Goal: Information Seeking & Learning: Learn about a topic

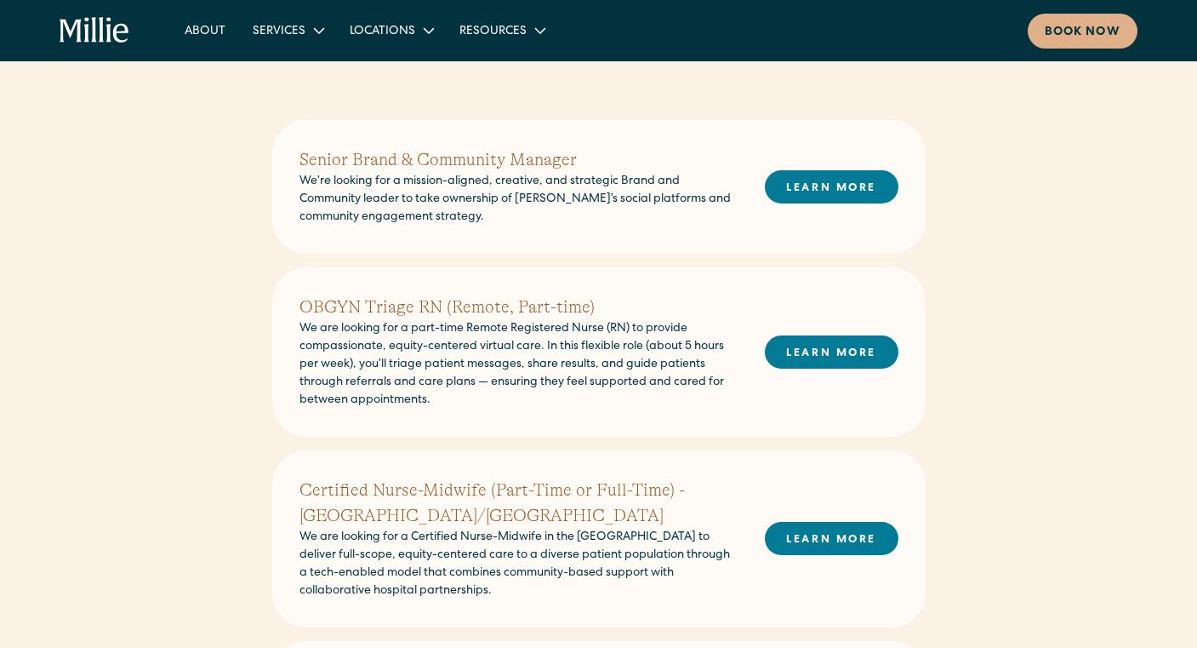
scroll to position [394, 0]
click at [834, 357] on link "LEARN MORE" at bounding box center [832, 352] width 134 height 33
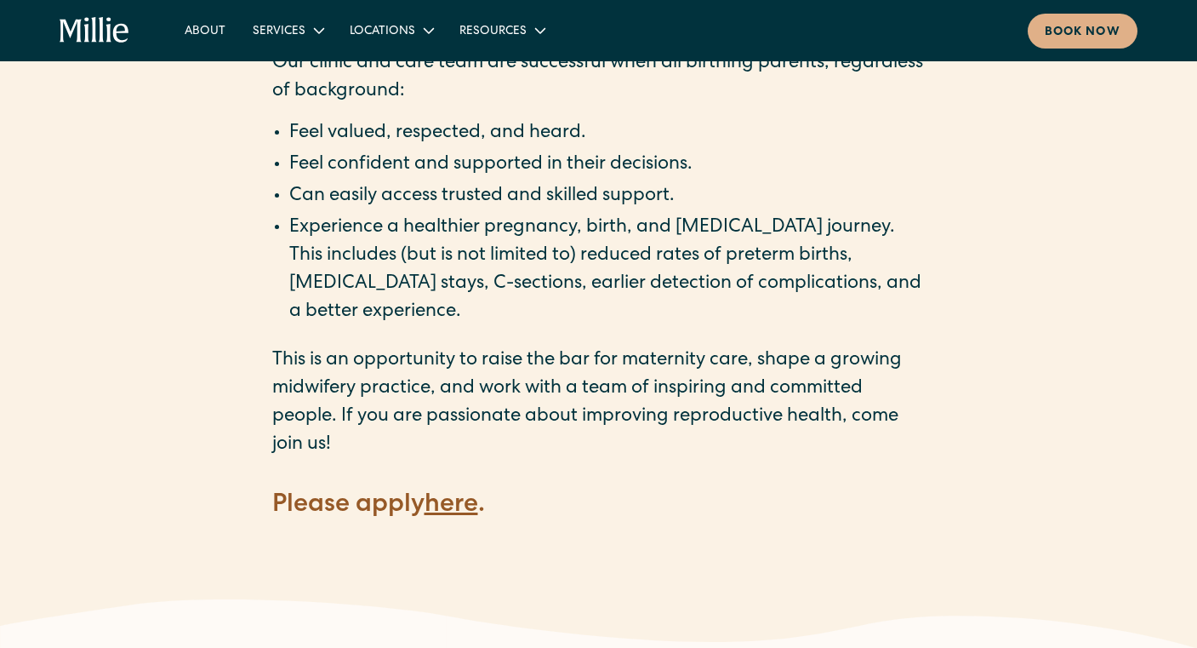
scroll to position [2254, 0]
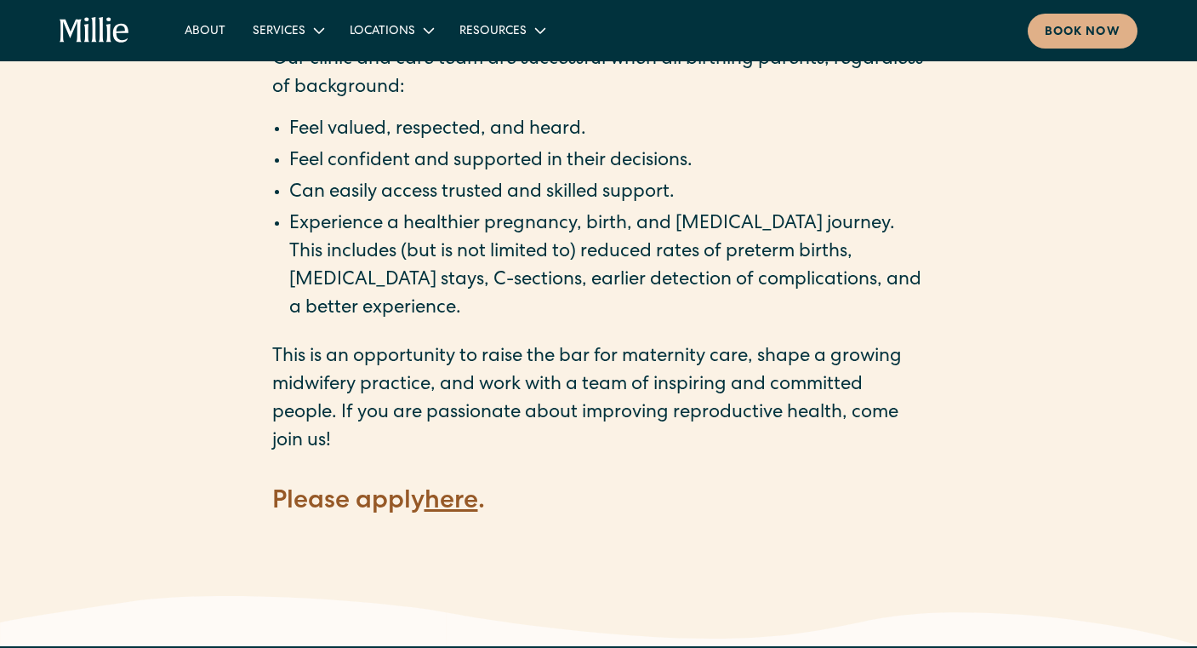
click at [454, 489] on strong "here" at bounding box center [452, 502] width 54 height 26
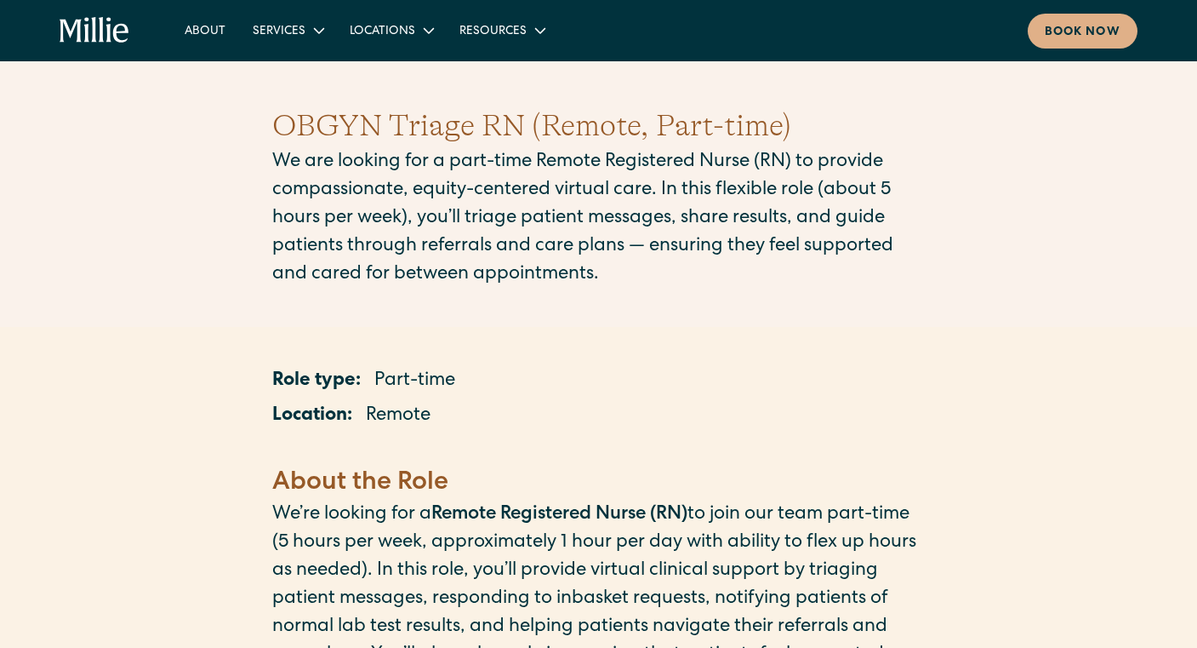
scroll to position [0, 0]
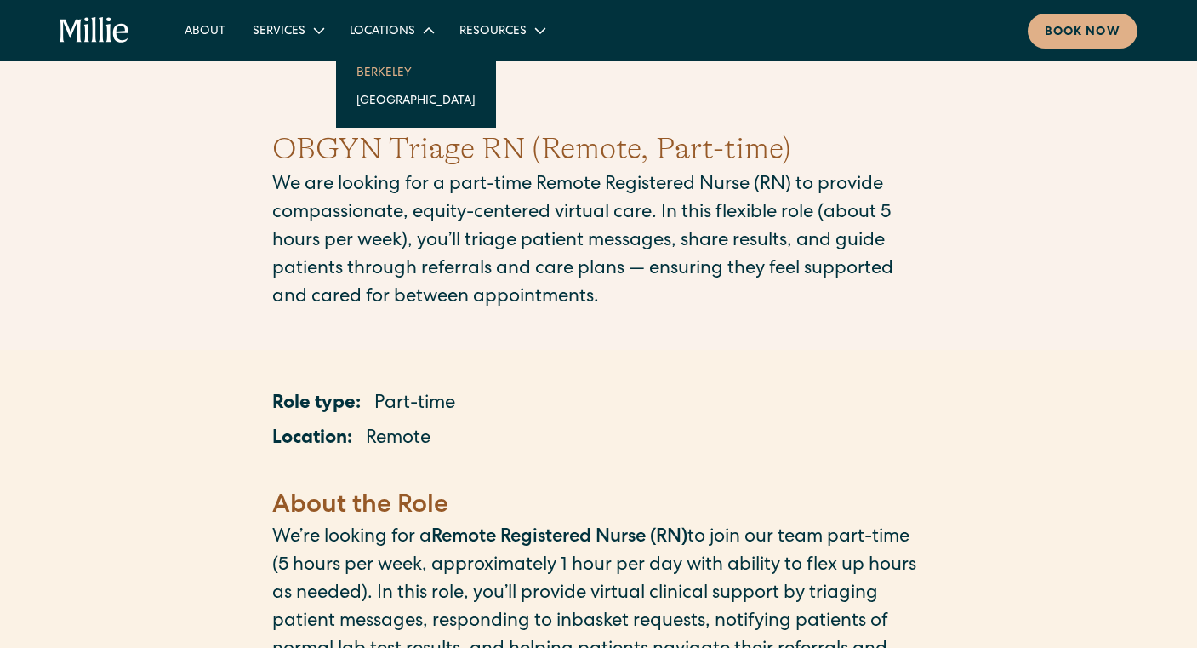
click at [386, 75] on link "Berkeley" at bounding box center [416, 72] width 146 height 28
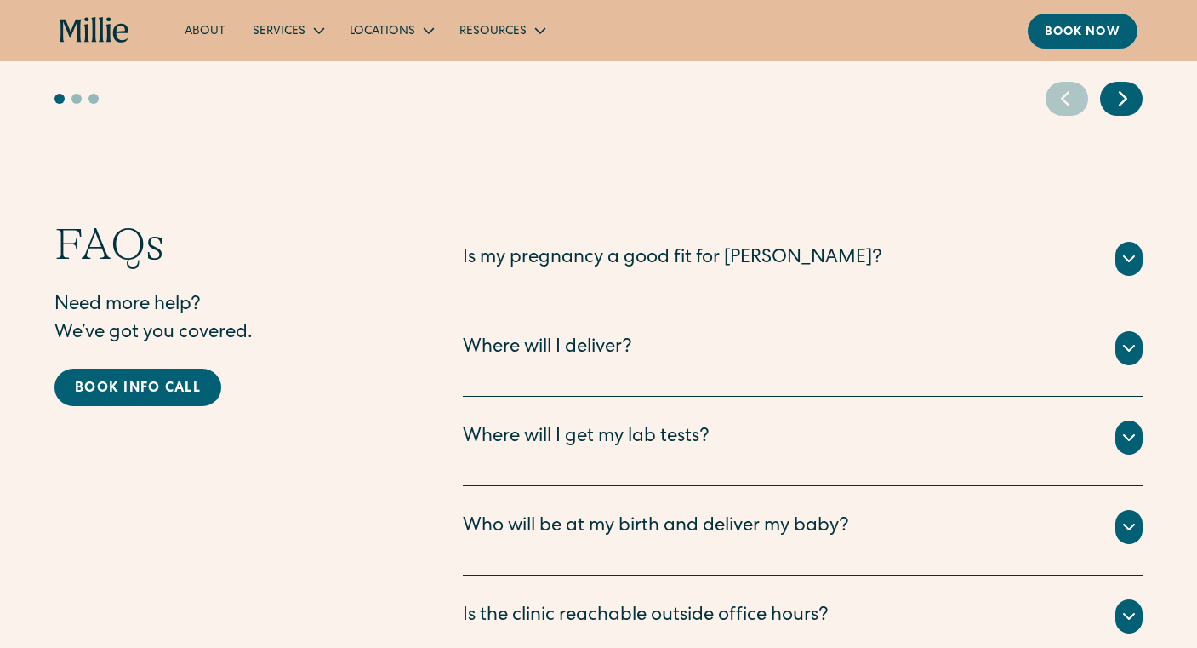
scroll to position [5008, 0]
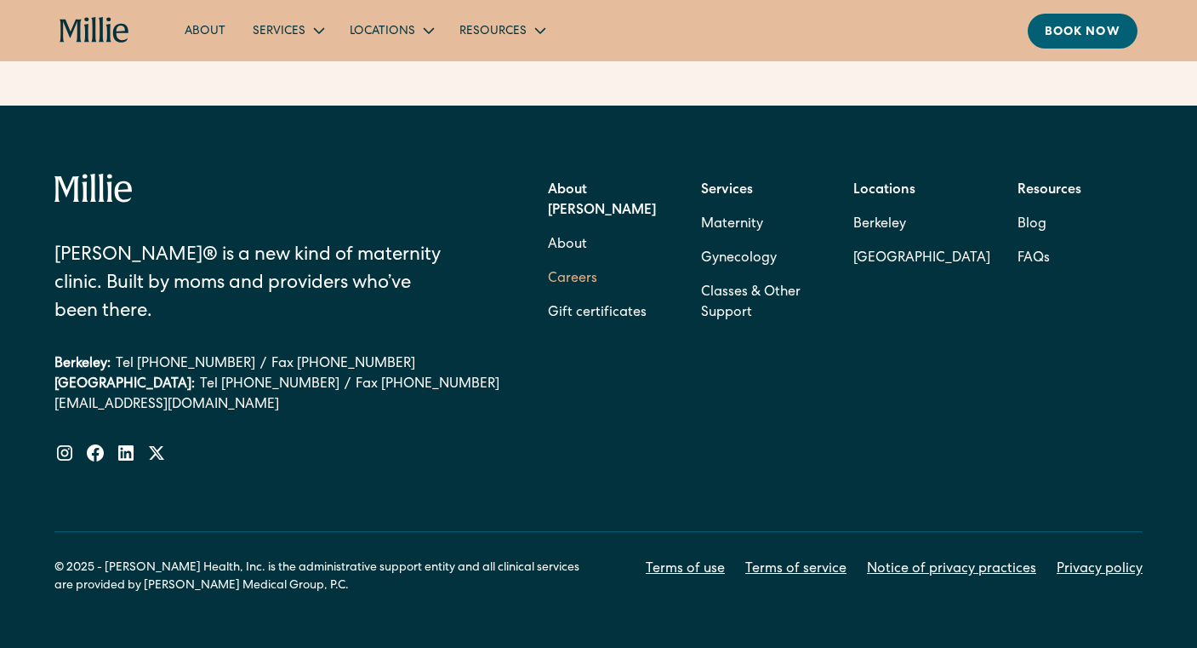
click at [579, 262] on link "Careers" at bounding box center [572, 279] width 49 height 34
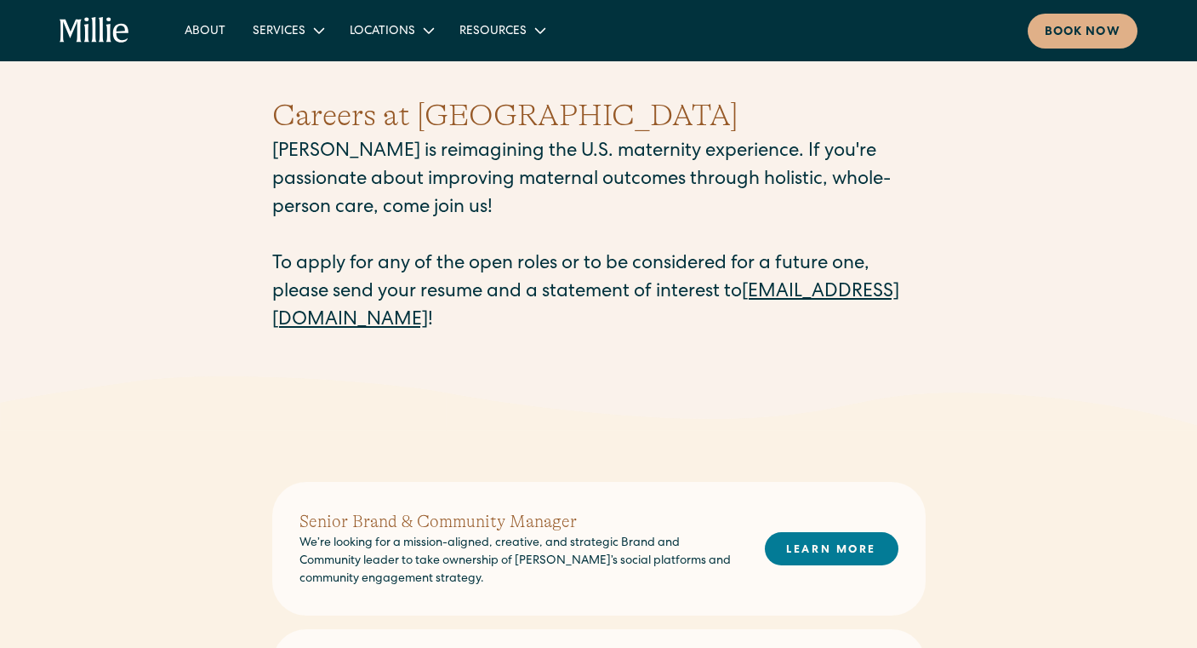
scroll to position [18, 0]
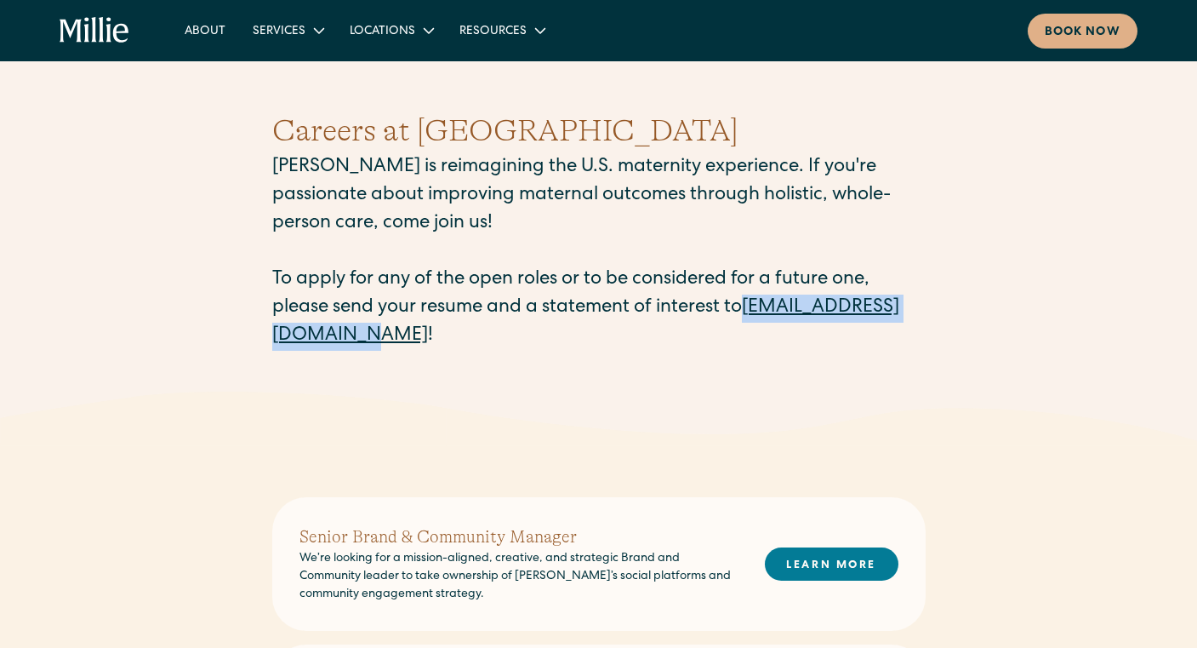
drag, startPoint x: 264, startPoint y: 343, endPoint x: 475, endPoint y: 346, distance: 211.1
click at [475, 346] on div "Careers at Millie Millie is reimagining the U.S. maternity experience. If you'r…" at bounding box center [598, 229] width 1197 height 324
copy link "[EMAIL_ADDRESS][DOMAIN_NAME]"
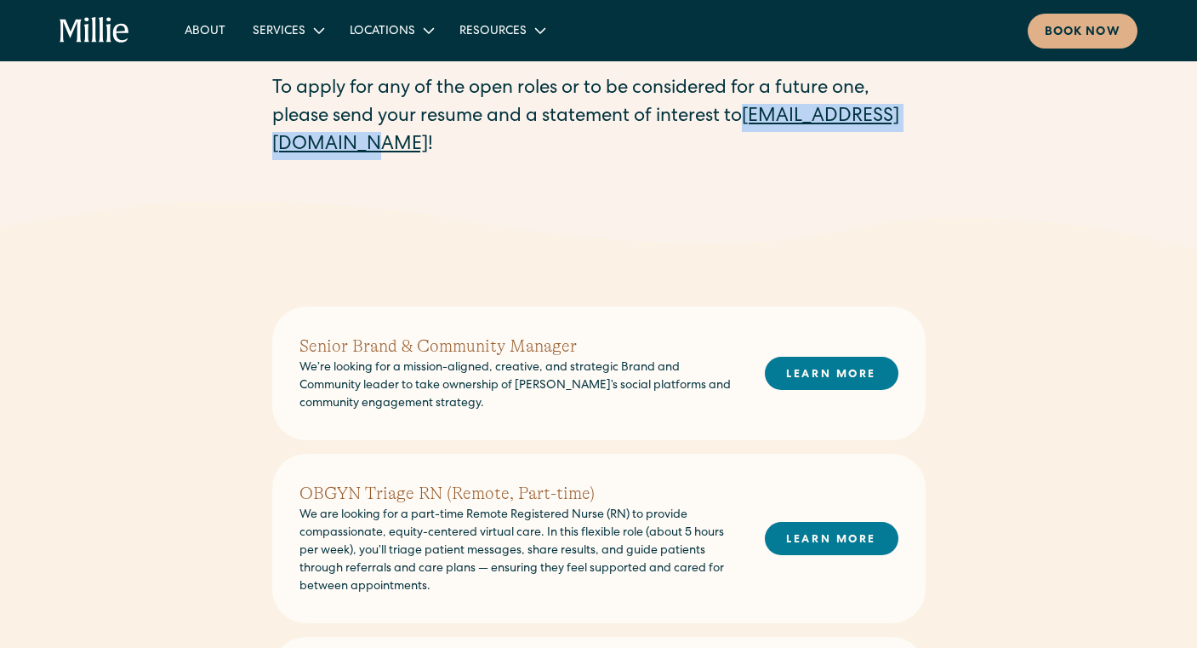
scroll to position [191, 0]
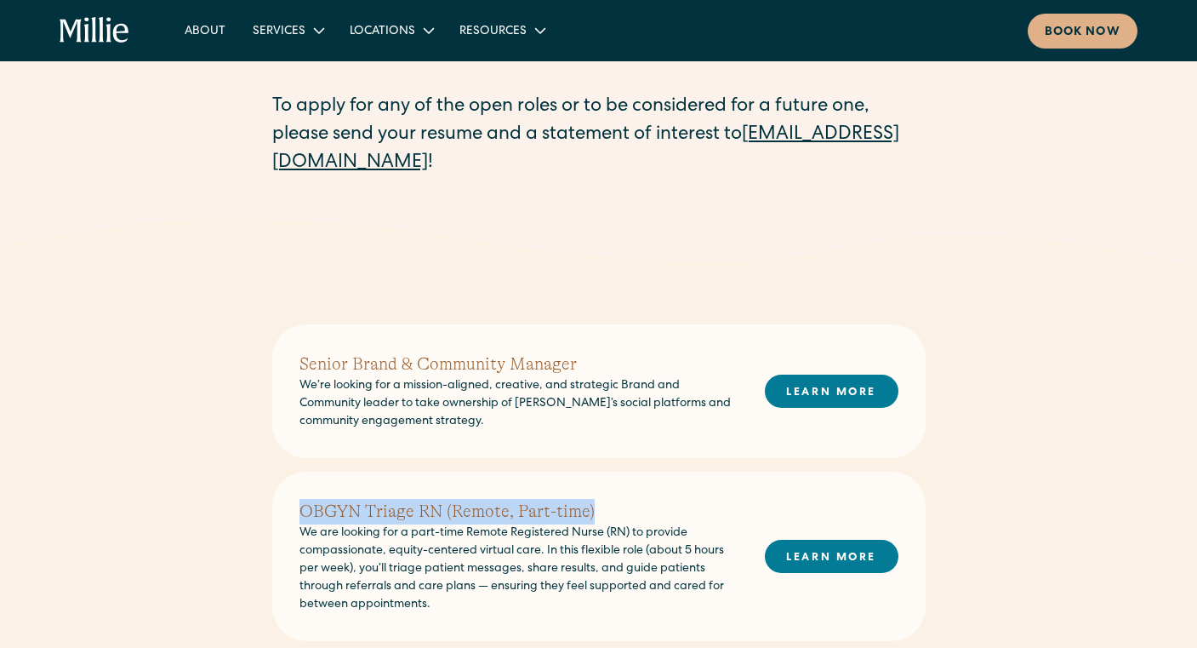
drag, startPoint x: 294, startPoint y: 510, endPoint x: 591, endPoint y: 507, distance: 296.2
click at [591, 507] on div "OBGYN Triage RN (Remote, Part-time) We are looking for a part-time Remote Regis…" at bounding box center [599, 555] width 654 height 169
copy h2 "OBGYN Triage RN (Remote, Part-time)"
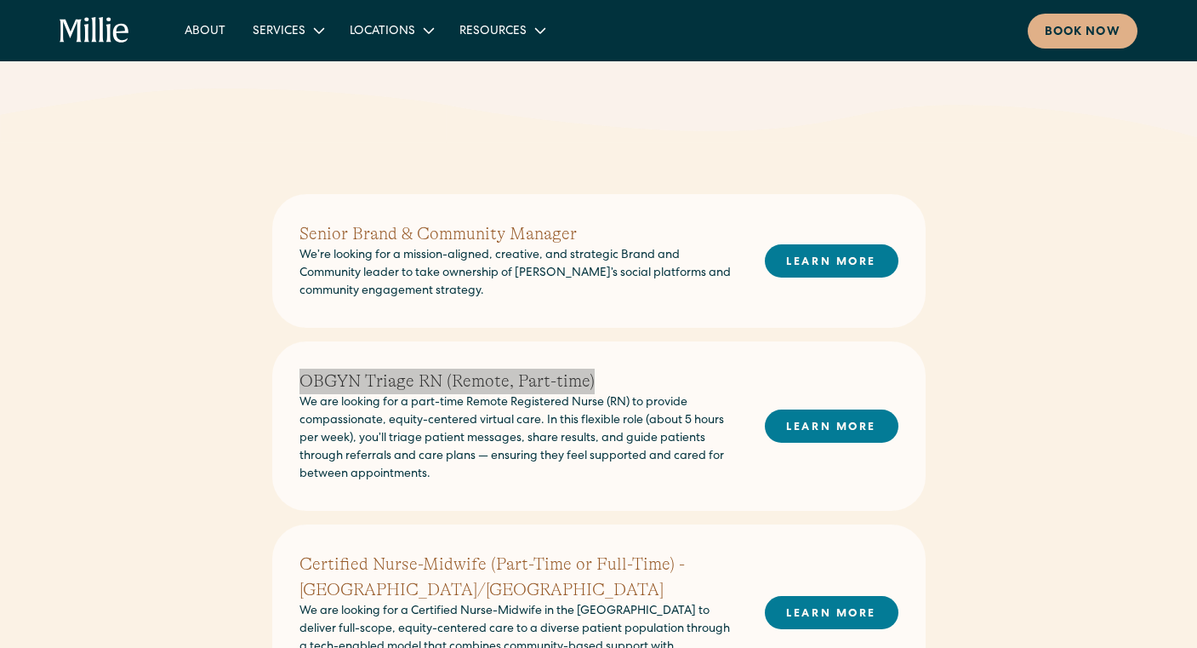
scroll to position [322, 0]
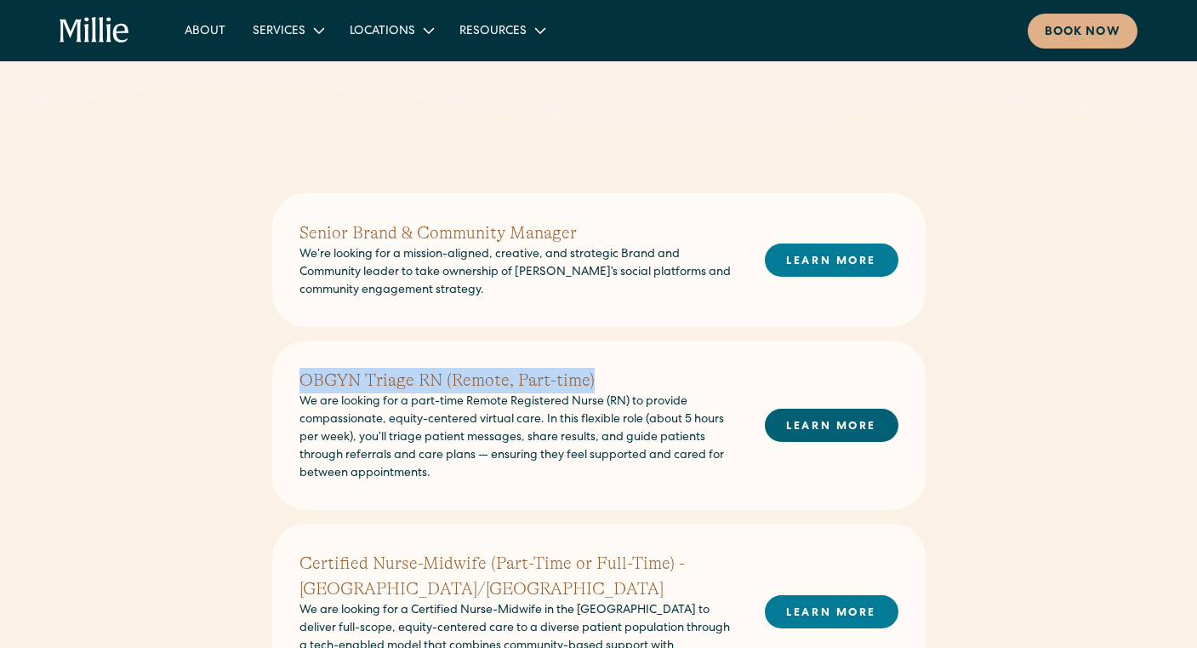
click at [848, 426] on link "LEARN MORE" at bounding box center [832, 424] width 134 height 33
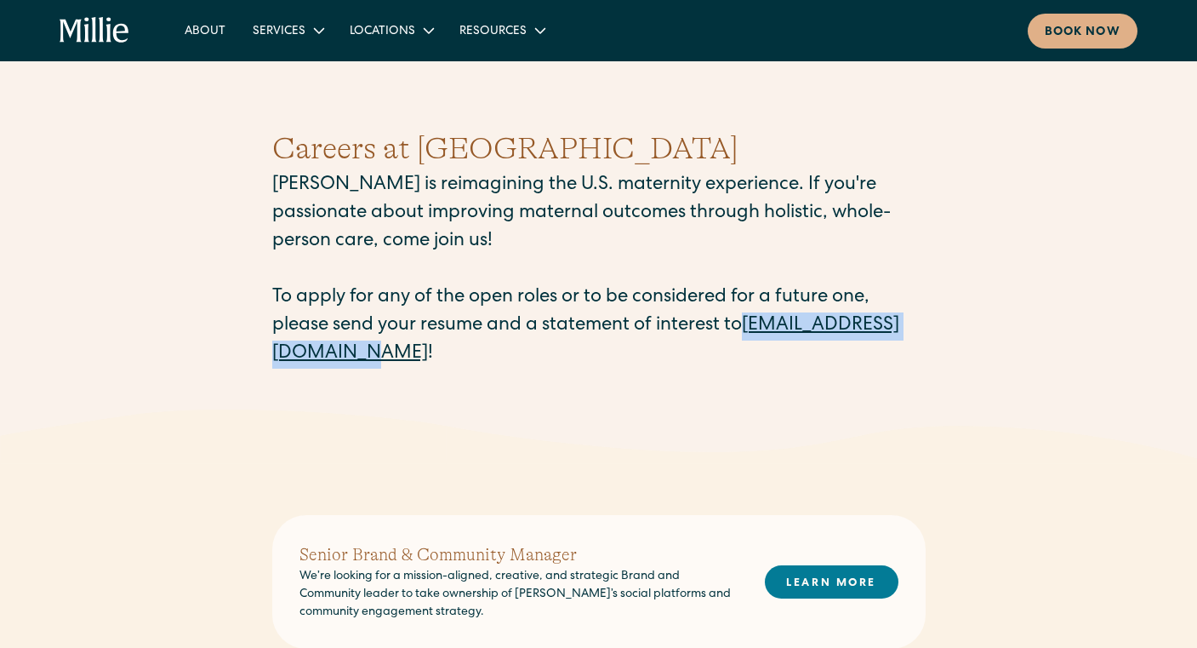
drag, startPoint x: 268, startPoint y: 358, endPoint x: 477, endPoint y: 354, distance: 209.4
click at [477, 354] on div "Careers at [PERSON_NAME] [PERSON_NAME] is reimagining the U.S. maternity experi…" at bounding box center [598, 247] width 1197 height 324
copy link "[EMAIL_ADDRESS][DOMAIN_NAME]"
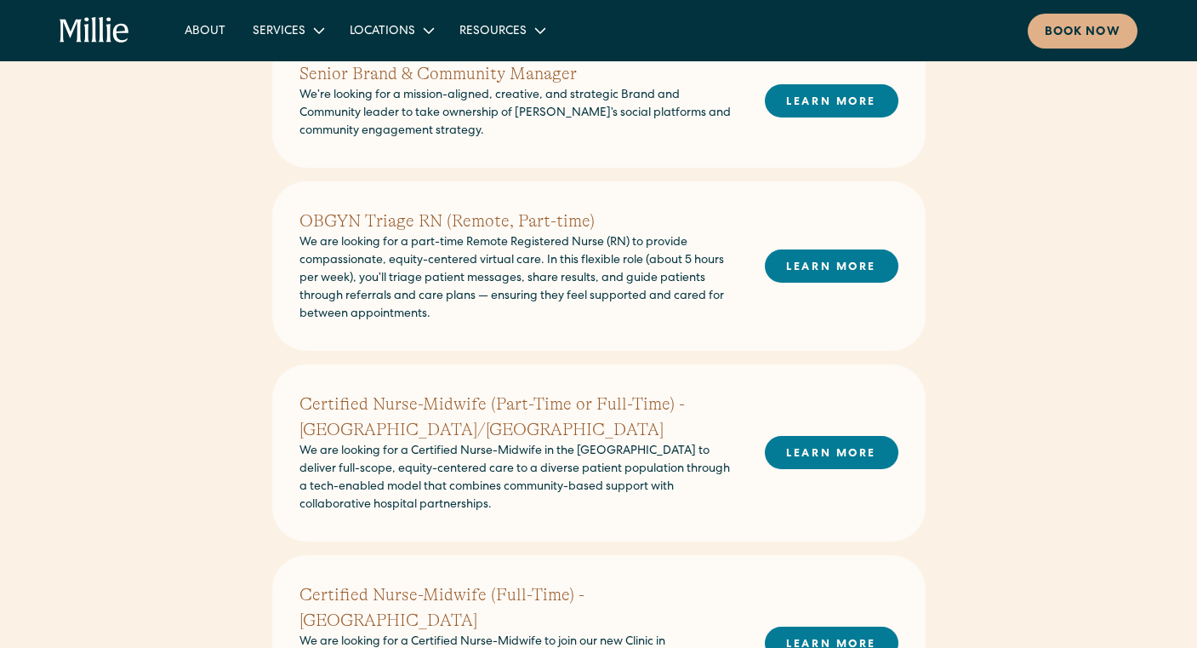
scroll to position [484, 0]
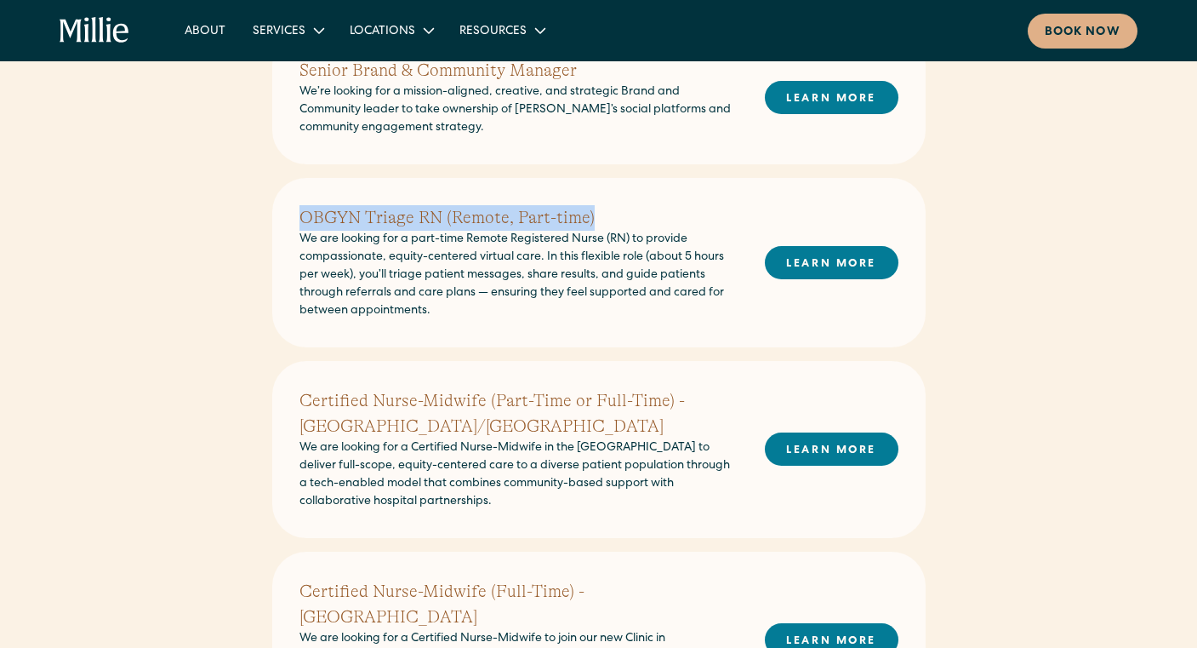
drag, startPoint x: 289, startPoint y: 224, endPoint x: 591, endPoint y: 224, distance: 301.3
click at [591, 224] on div "OBGYN Triage RN (Remote, Part-time) We are looking for a part-time Remote Regis…" at bounding box center [599, 262] width 654 height 169
copy h2 "OBGYN Triage RN (Remote, Part-time)"
